Goal: Find specific page/section: Find specific page/section

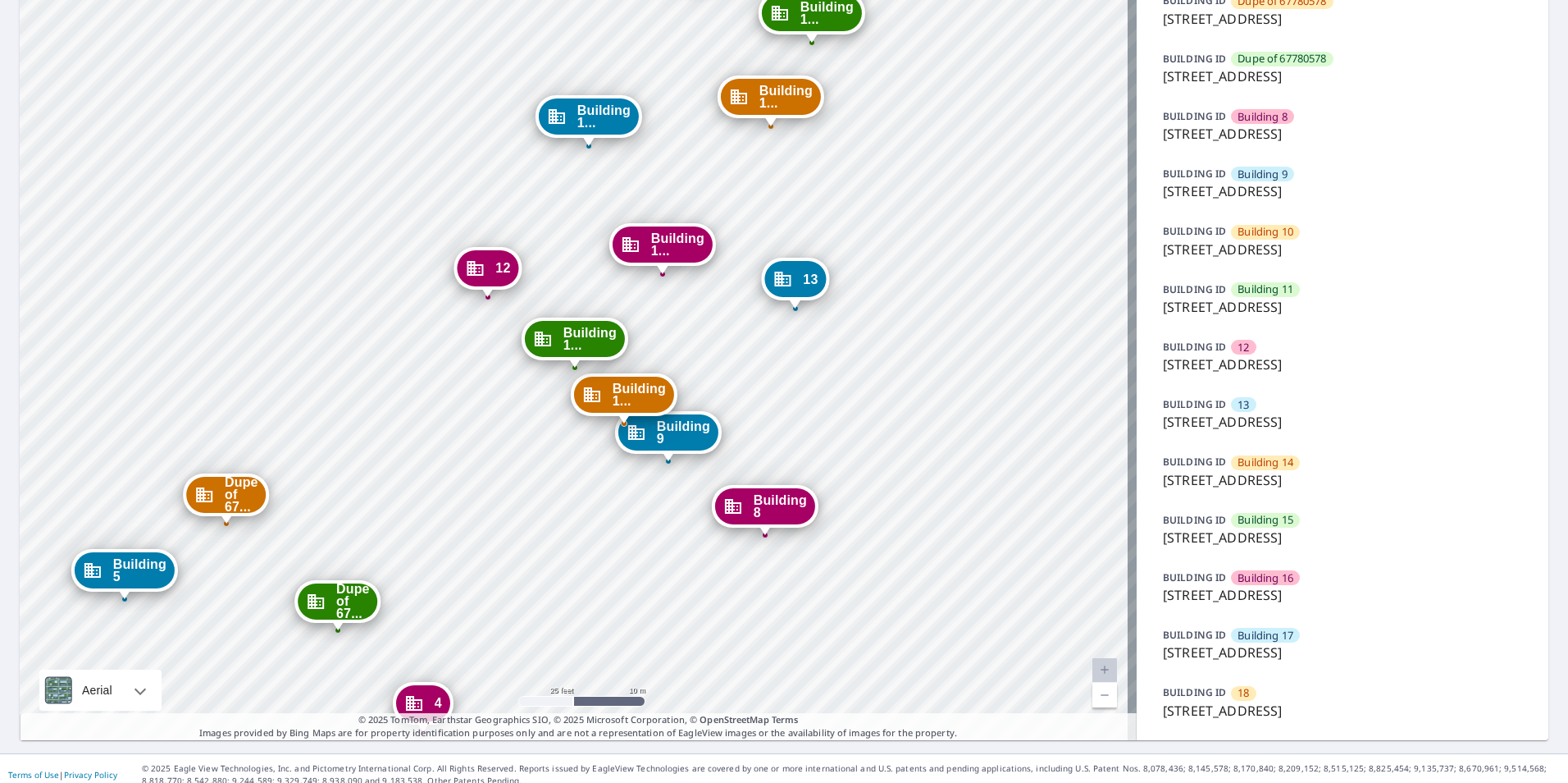
scroll to position [492, 0]
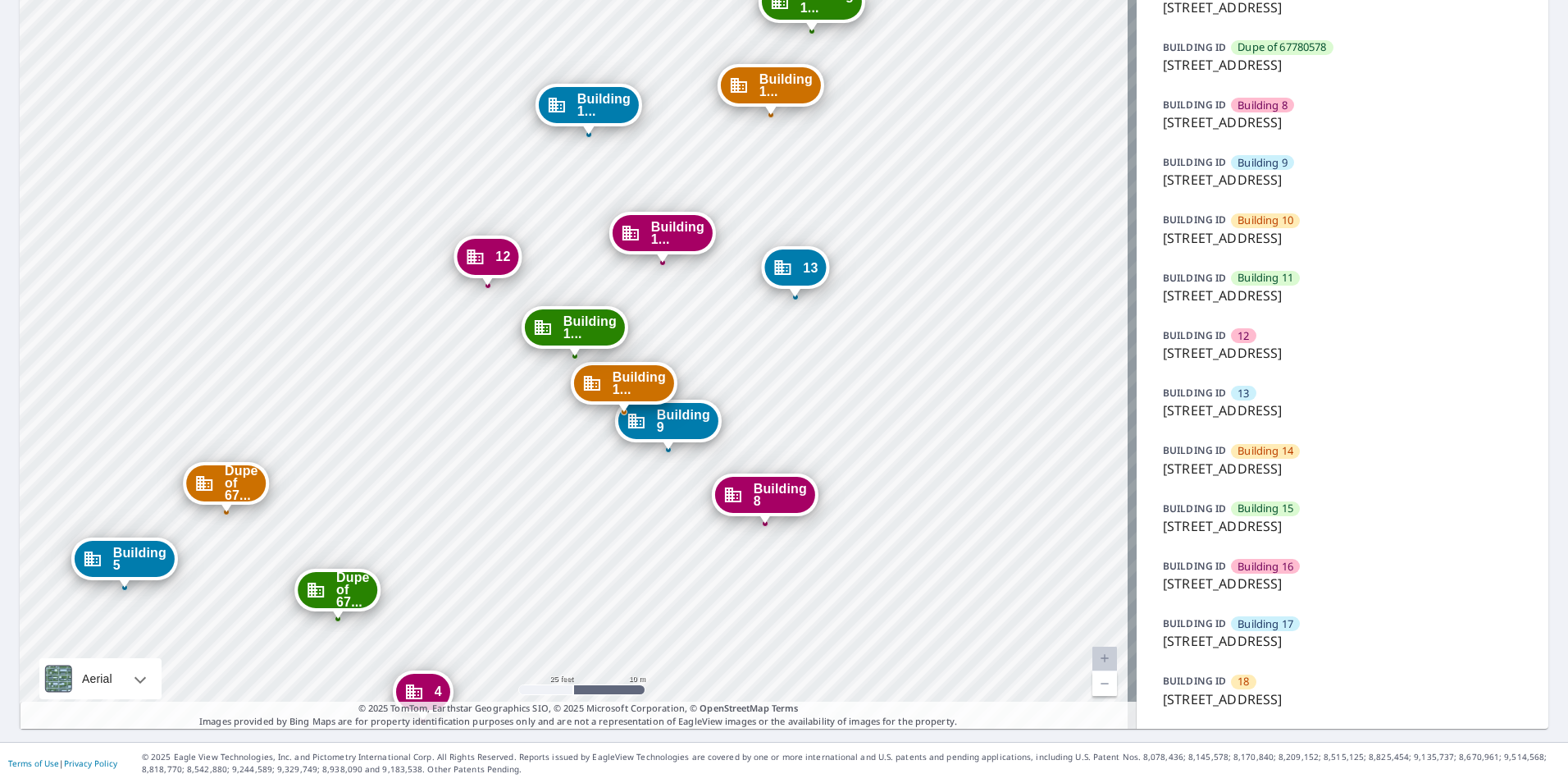
click at [1283, 586] on p "3925 Southwest Twilight Drive, Topeka, KS, 66614" at bounding box center [1342, 583] width 359 height 20
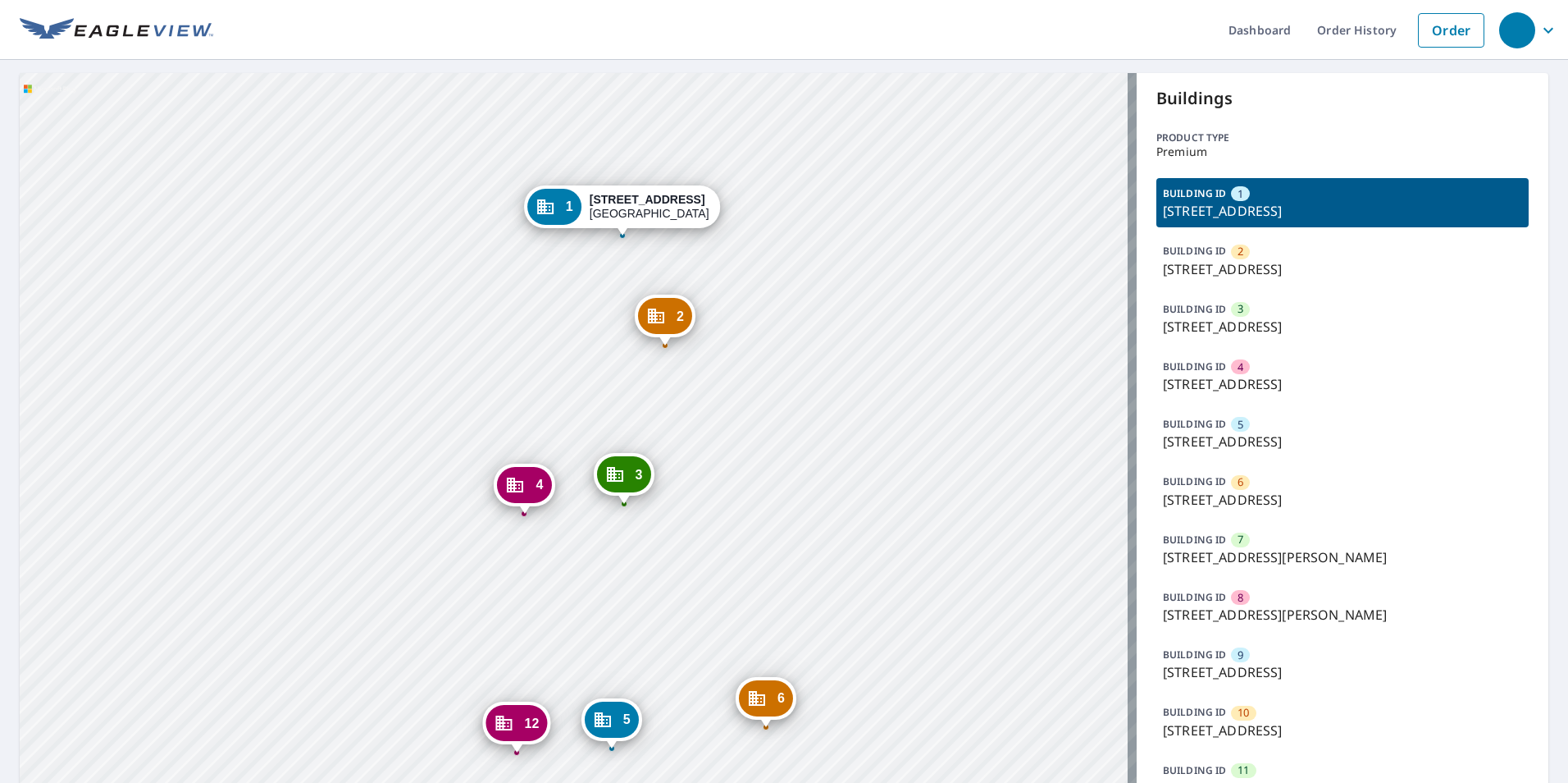
drag, startPoint x: 706, startPoint y: 527, endPoint x: 751, endPoint y: 450, distance: 89.2
click at [751, 450] on div "2 6915 S Harrison Hills Dr La Vista, NE 68128 3 7009 S Harrison Hills Dr La Vis…" at bounding box center [578, 473] width 1117 height 801
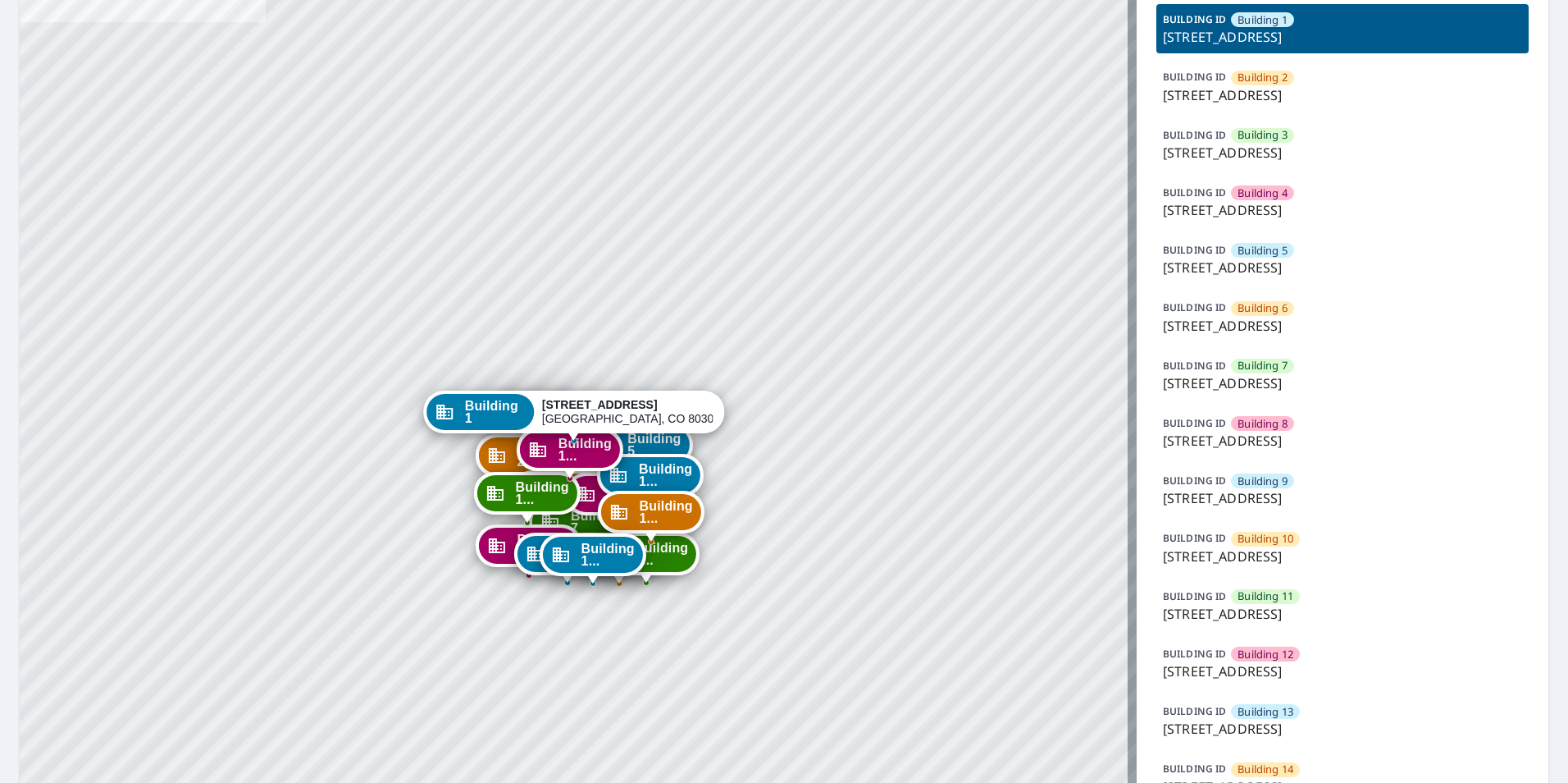
scroll to position [435, 0]
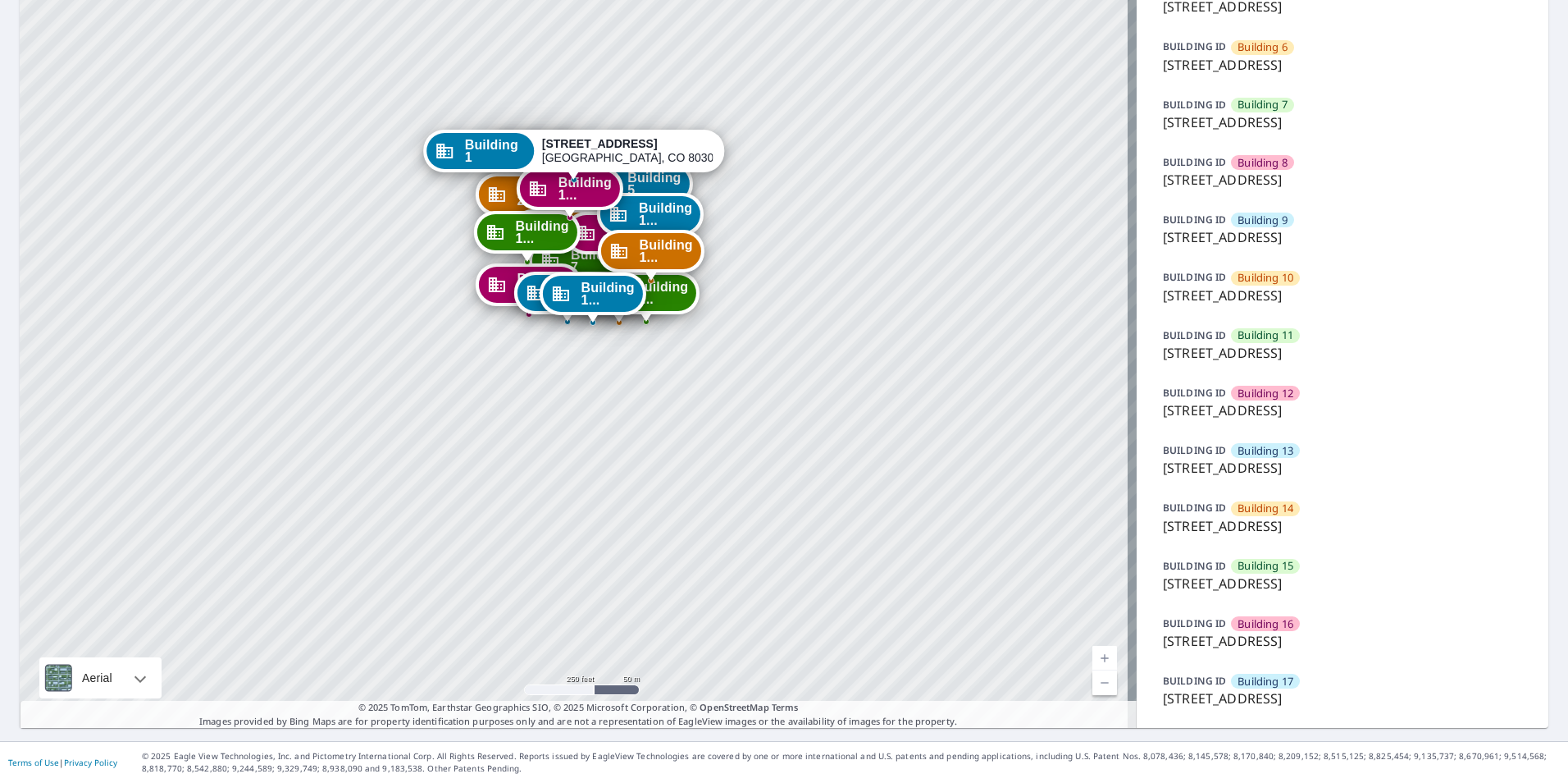
click at [1231, 456] on div "Building 13" at bounding box center [1265, 449] width 69 height 14
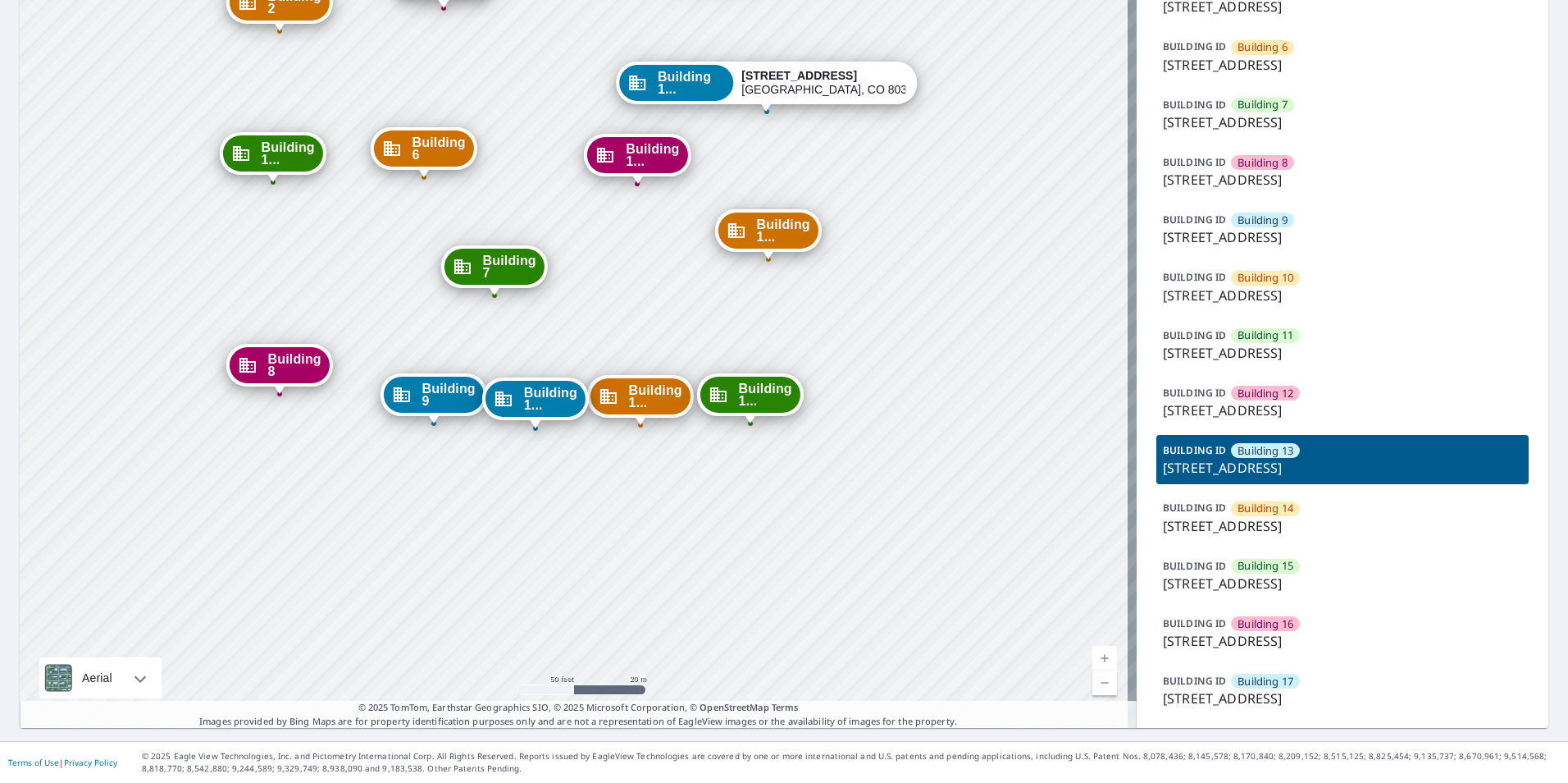
drag, startPoint x: 688, startPoint y: 189, endPoint x: 698, endPoint y: 359, distance: 170.3
click at [698, 359] on div "Building 1 3195 Westwood Court Boulder, CO 80304 Building 2 3195 Westwood Court…" at bounding box center [578, 184] width 1117 height 1090
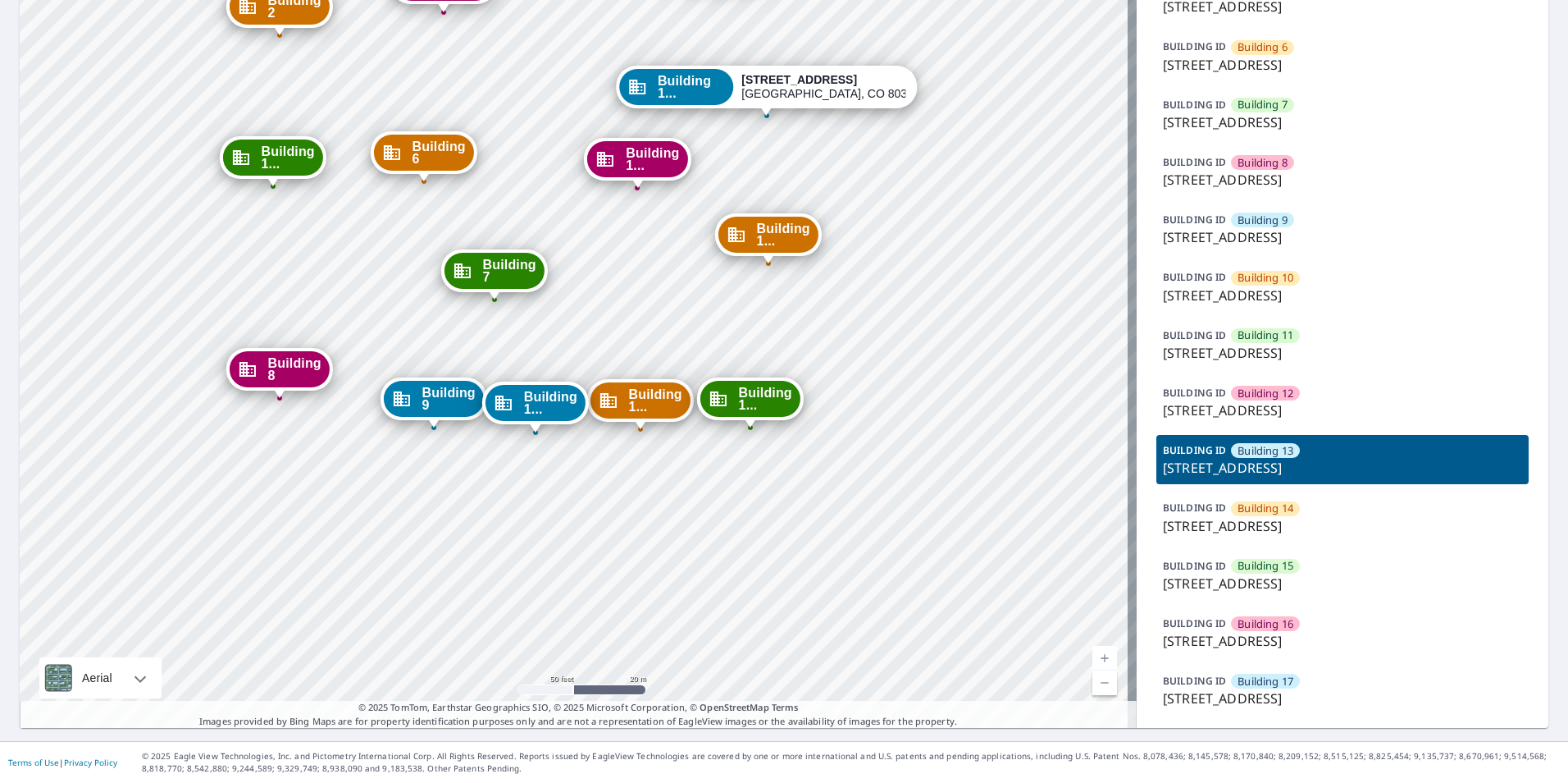
drag, startPoint x: 984, startPoint y: 179, endPoint x: 859, endPoint y: 358, distance: 218.3
click at [859, 358] on div "Building 1 3195 Westwood Court Boulder, CO 80304 Building 2 3195 Westwood Court…" at bounding box center [578, 184] width 1117 height 1090
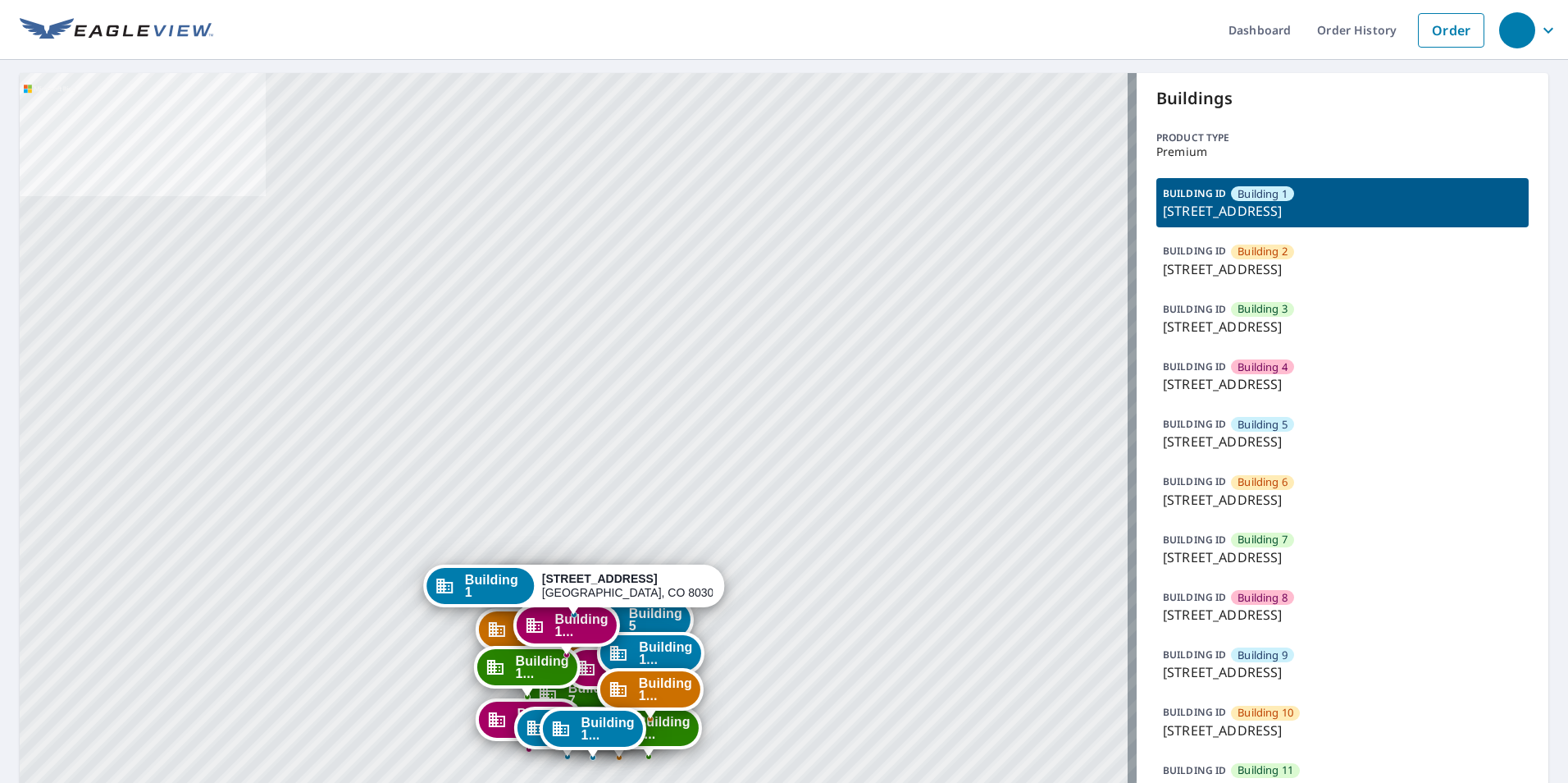
click at [1237, 661] on span "Building 9" at bounding box center [1262, 655] width 50 height 15
